Goal: Communication & Community: Answer question/provide support

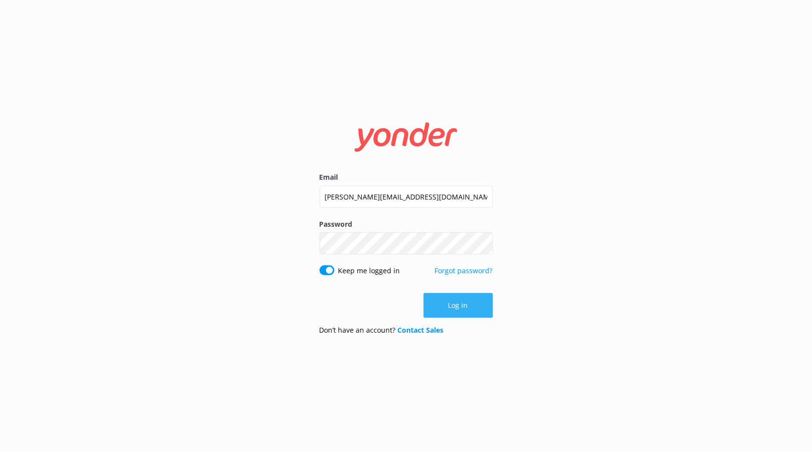
click at [463, 308] on button "Log in" at bounding box center [457, 305] width 69 height 25
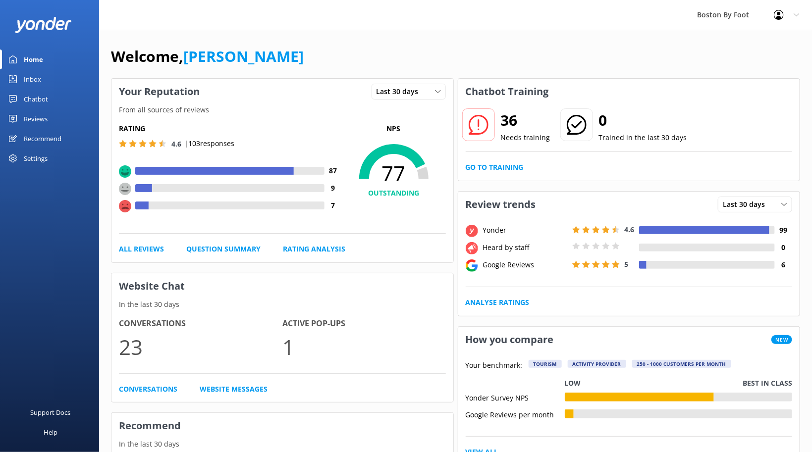
click at [38, 119] on div "Reviews" at bounding box center [36, 119] width 24 height 20
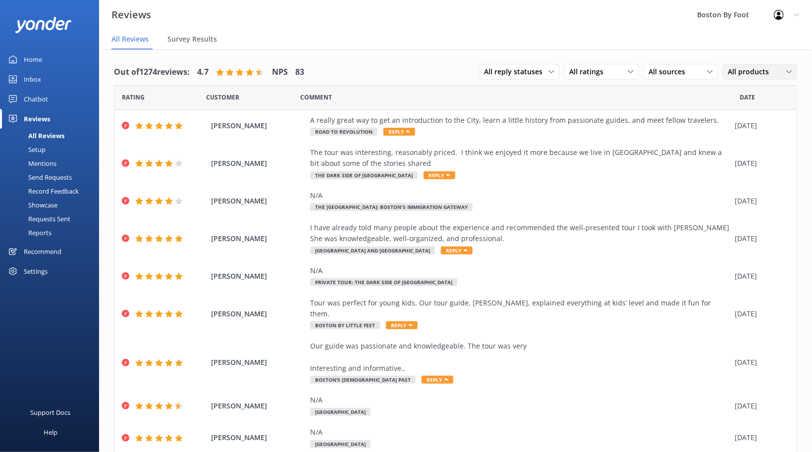
click at [760, 71] on span "All products" at bounding box center [751, 71] width 47 height 11
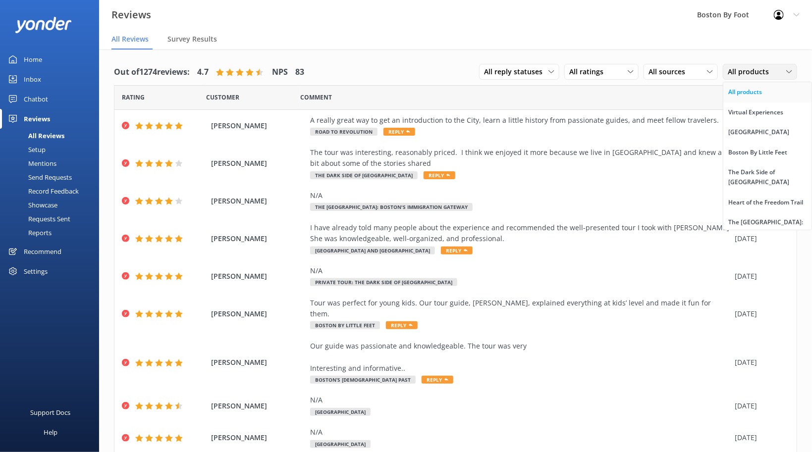
drag, startPoint x: 804, startPoint y: 92, endPoint x: 804, endPoint y: 102, distance: 10.4
click at [804, 102] on link "All products" at bounding box center [767, 92] width 88 height 20
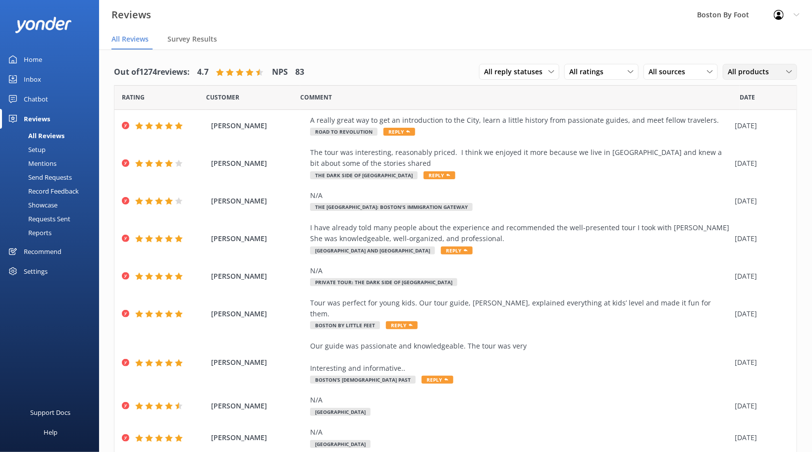
click at [756, 73] on span "All products" at bounding box center [751, 71] width 47 height 11
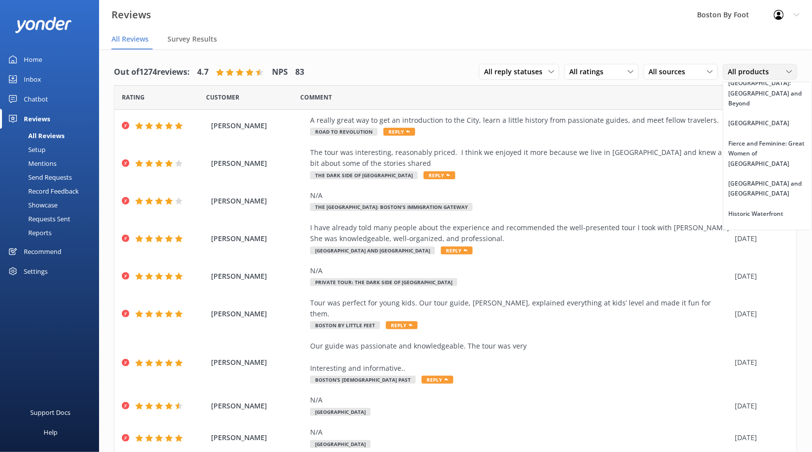
scroll to position [698, 0]
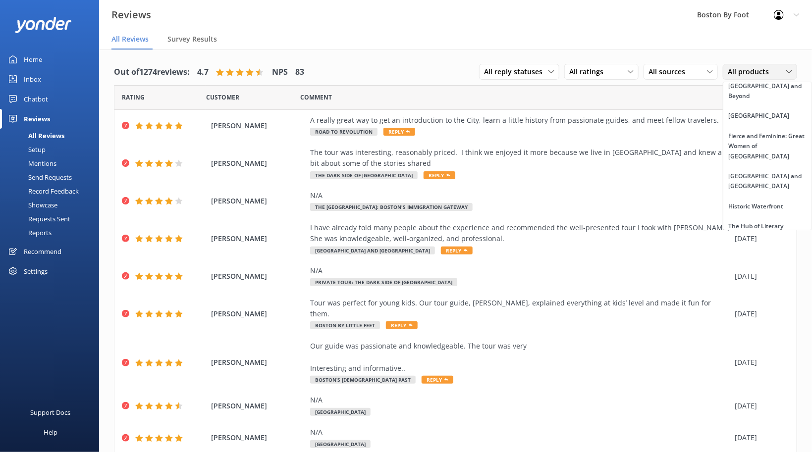
click at [768, 252] on div "[DEMOGRAPHIC_DATA] [GEOGRAPHIC_DATA]" at bounding box center [767, 262] width 78 height 20
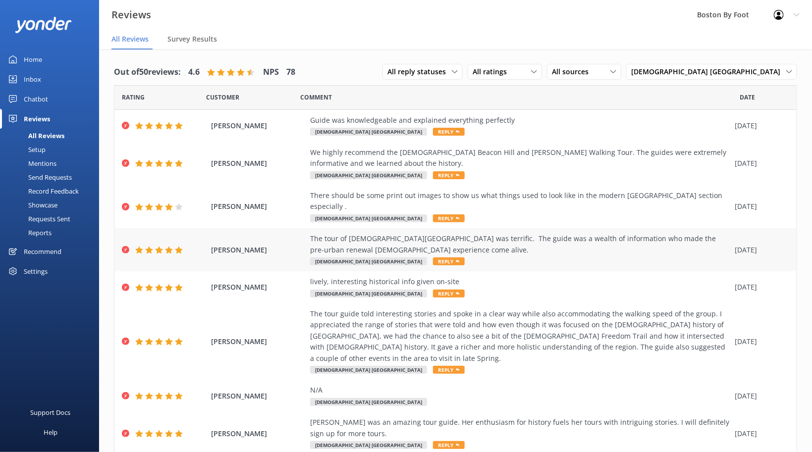
click at [335, 233] on div "The tour of [DEMOGRAPHIC_DATA][GEOGRAPHIC_DATA] was terrific. The guide was a w…" at bounding box center [520, 244] width 420 height 22
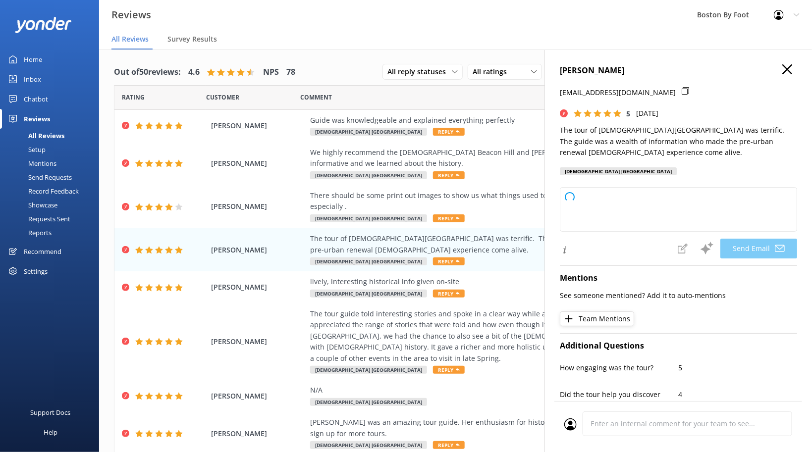
type textarea "Thank you so much, [PERSON_NAME]! We're delighted to hear you enjoyed the [DEMO…"
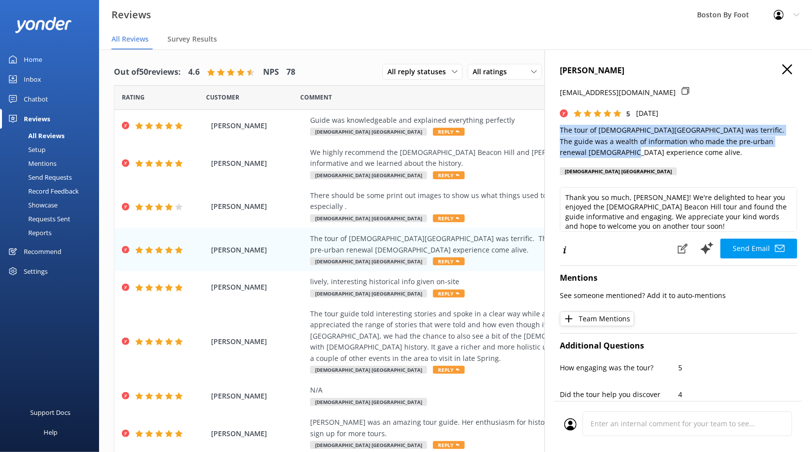
drag, startPoint x: 561, startPoint y: 131, endPoint x: 610, endPoint y: 153, distance: 54.1
click at [610, 153] on p "The tour of [DEMOGRAPHIC_DATA][GEOGRAPHIC_DATA] was terrific. The guide was a w…" at bounding box center [678, 141] width 237 height 33
copy p "The tour of [DEMOGRAPHIC_DATA][GEOGRAPHIC_DATA] was terrific. The guide was a w…"
click at [788, 69] on use "button" at bounding box center [787, 69] width 10 height 10
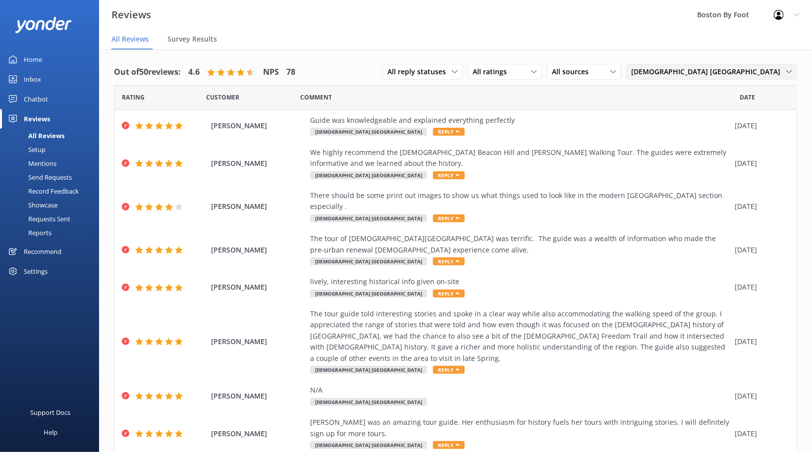
click at [752, 73] on span "[DEMOGRAPHIC_DATA] [GEOGRAPHIC_DATA]" at bounding box center [708, 71] width 155 height 11
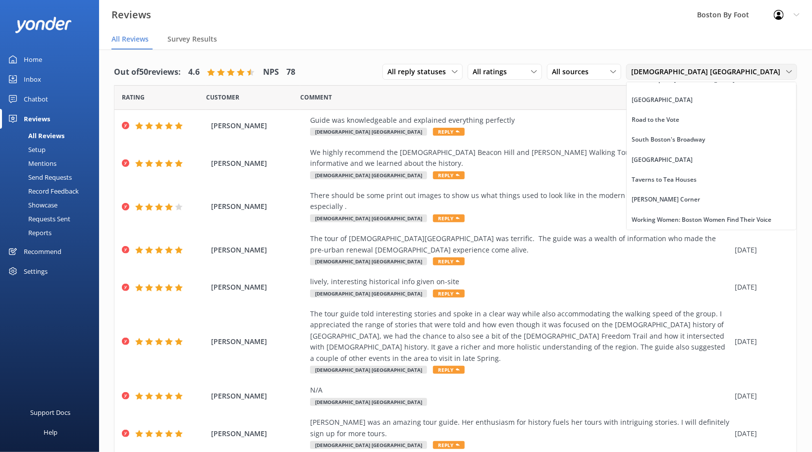
scroll to position [2167, 0]
click at [752, 219] on div "Working Women: Boston Women Find Their Voice" at bounding box center [701, 220] width 140 height 10
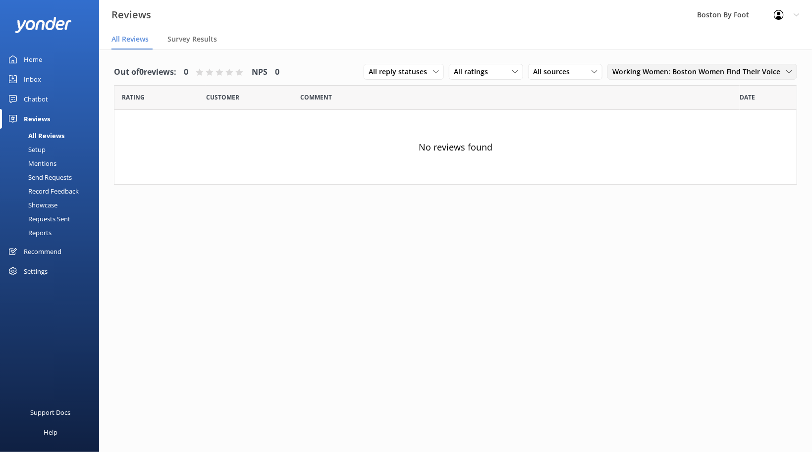
click at [727, 73] on span "Working Women: Boston Women Find Their Voice" at bounding box center [699, 71] width 174 height 11
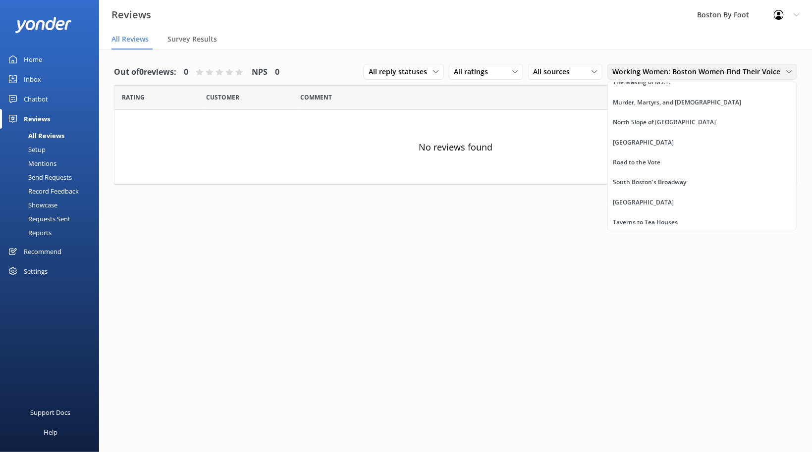
scroll to position [1713, 0]
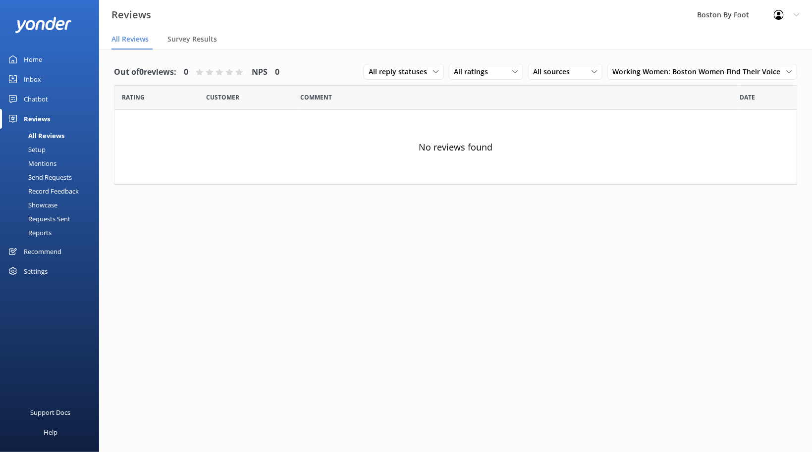
click at [781, 18] on use at bounding box center [779, 15] width 10 height 10
click at [750, 69] on link "Logout" at bounding box center [762, 66] width 99 height 25
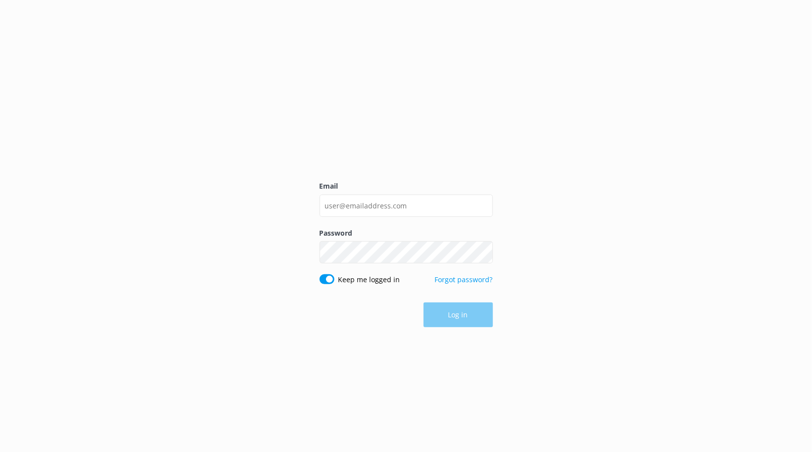
type input "[PERSON_NAME][EMAIL_ADDRESS][DOMAIN_NAME]"
